Goal: Task Accomplishment & Management: Manage account settings

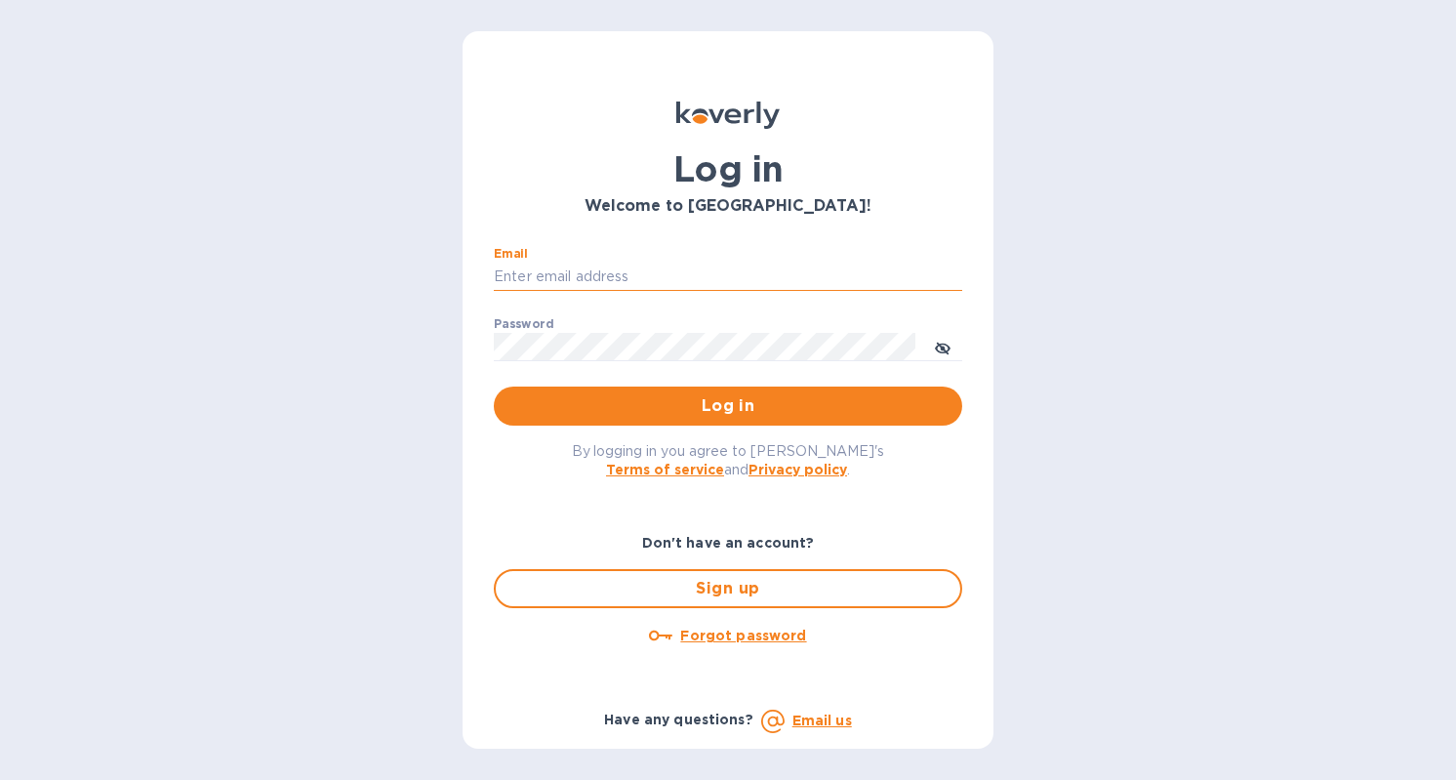
click at [644, 285] on input "Email" at bounding box center [728, 277] width 469 height 29
click at [686, 299] on p "​" at bounding box center [728, 305] width 469 height 22
drag, startPoint x: 701, startPoint y: 259, endPoint x: 693, endPoint y: 282, distance: 24.7
click at [693, 282] on div "Email [EMAIL_ADDRESS][DOMAIN_NAME] ​" at bounding box center [728, 282] width 469 height 70
click at [693, 282] on input "[EMAIL_ADDRESS][DOMAIN_NAME]" at bounding box center [728, 277] width 469 height 29
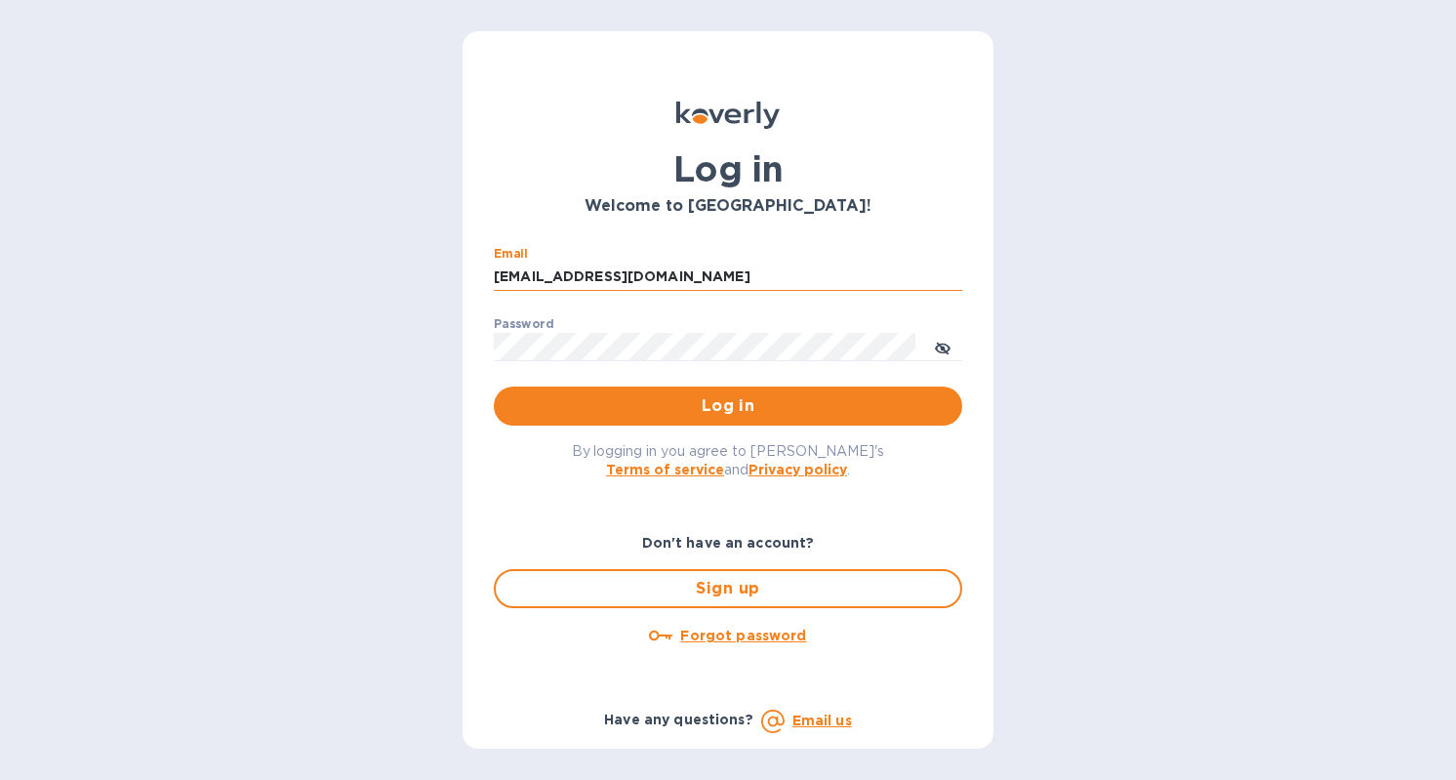
click at [693, 282] on input "[EMAIL_ADDRESS][DOMAIN_NAME]" at bounding box center [728, 277] width 469 height 29
type input "[EMAIL_ADDRESS][DOMAIN_NAME]"
click at [682, 263] on input "[EMAIL_ADDRESS][DOMAIN_NAME]" at bounding box center [728, 277] width 469 height 29
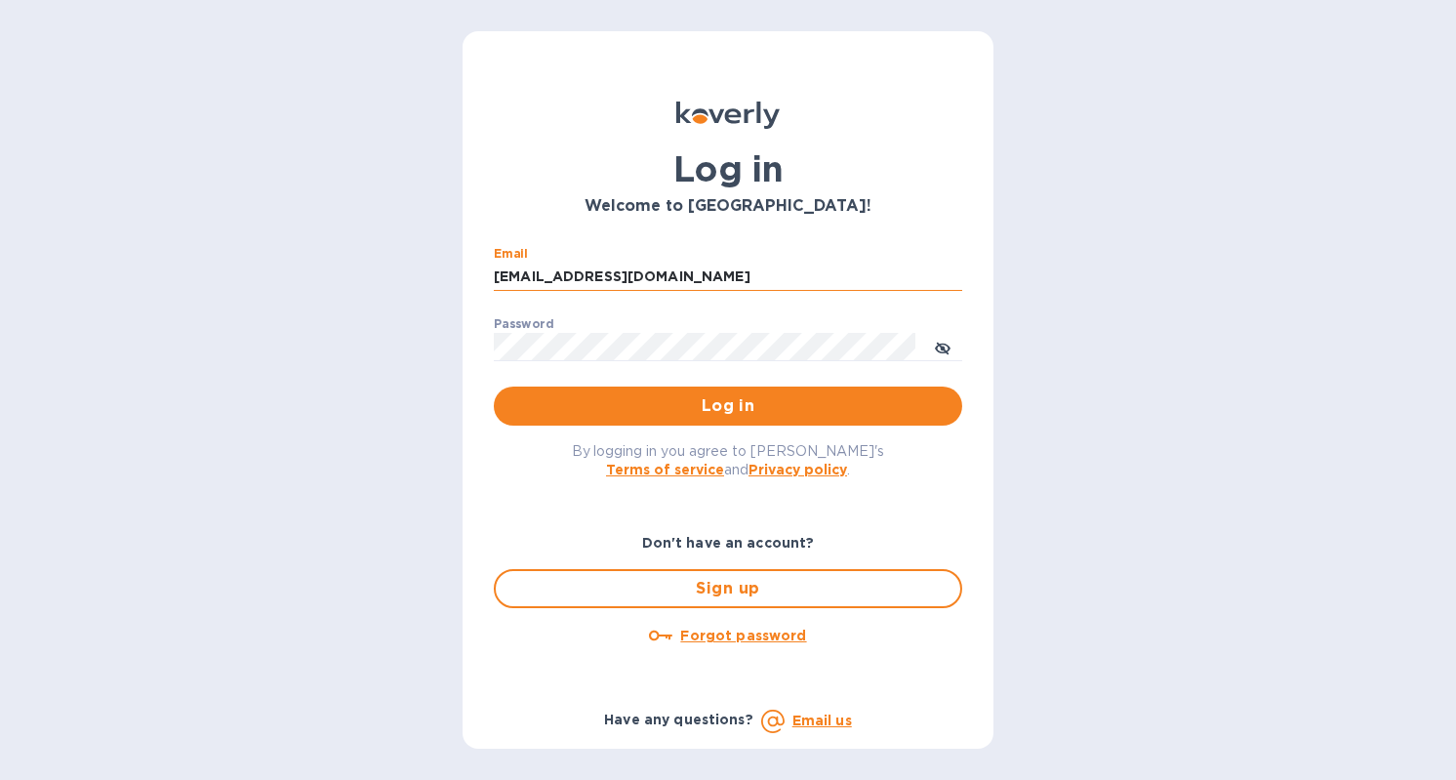
click at [682, 263] on input "[EMAIL_ADDRESS][DOMAIN_NAME]" at bounding box center [728, 277] width 469 height 29
type input "[EMAIL_ADDRESS][DOMAIN_NAME]"
